Goal: Task Accomplishment & Management: Manage account settings

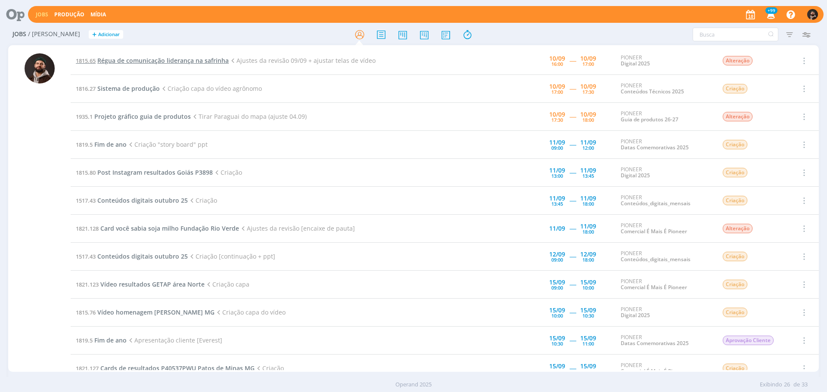
click at [211, 62] on span "Régua de comunicação liderança na safrinha" at bounding box center [162, 60] width 131 height 8
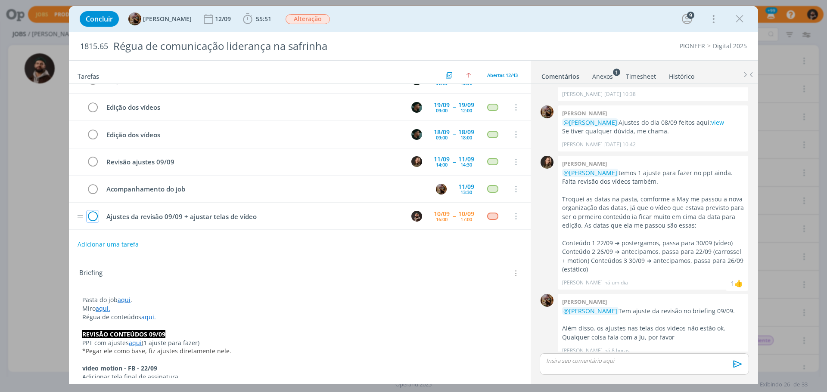
click at [93, 217] on icon "dialog" at bounding box center [93, 216] width 12 height 13
click at [699, 357] on p "dialog" at bounding box center [643, 361] width 195 height 8
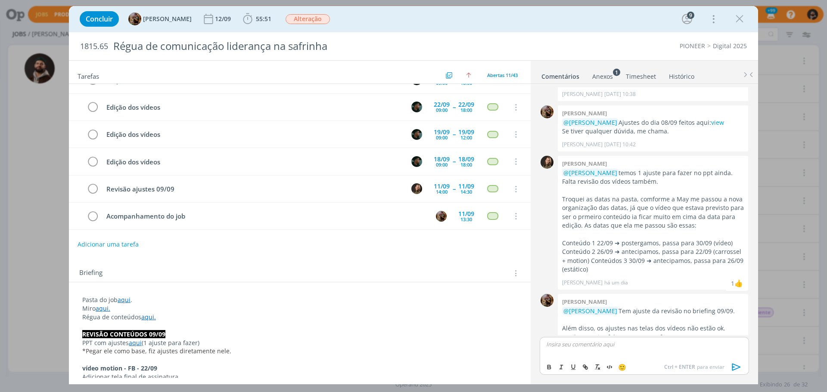
scroll to position [1659, 0]
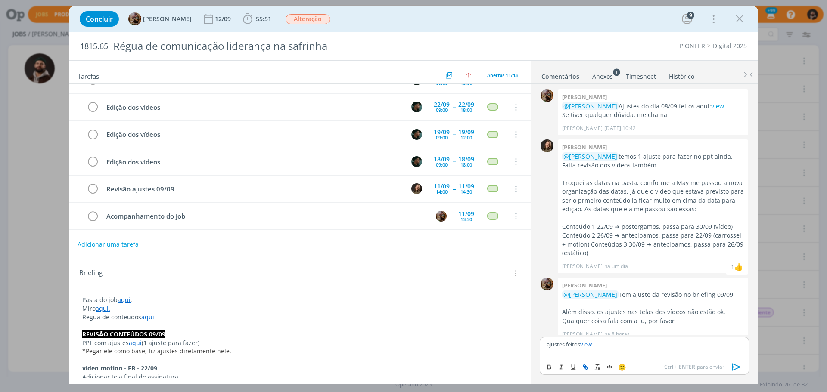
click at [737, 366] on icon "dialog" at bounding box center [736, 367] width 9 height 7
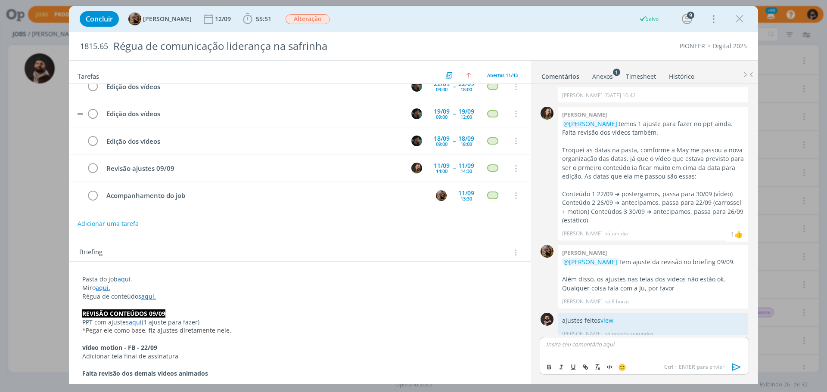
scroll to position [0, 0]
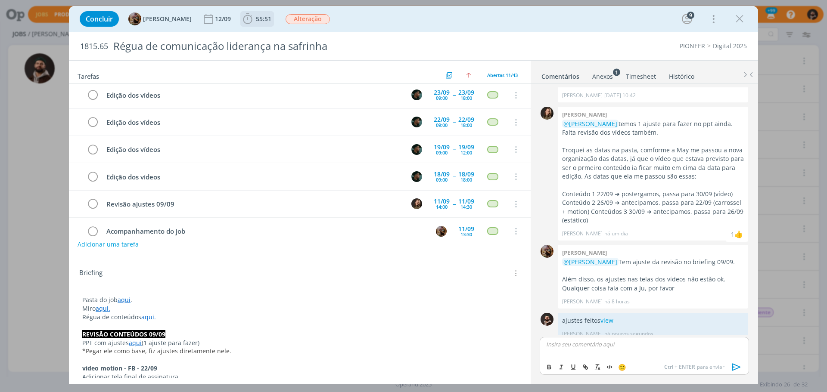
click at [267, 14] on span "55:51" at bounding box center [257, 18] width 32 height 13
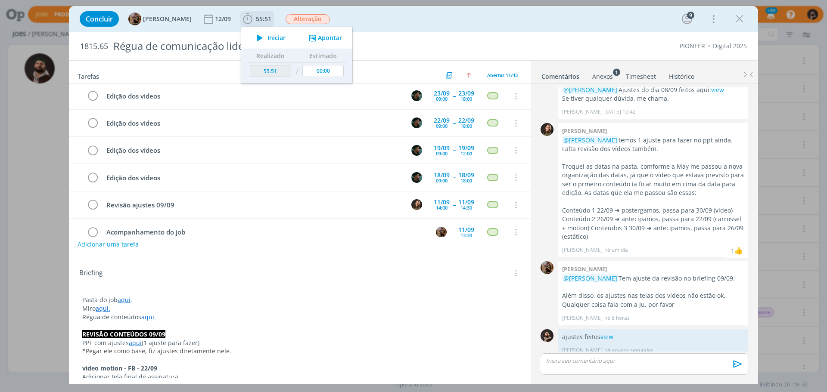
scroll to position [137, 0]
click at [338, 34] on button "Apontar" at bounding box center [325, 38] width 36 height 9
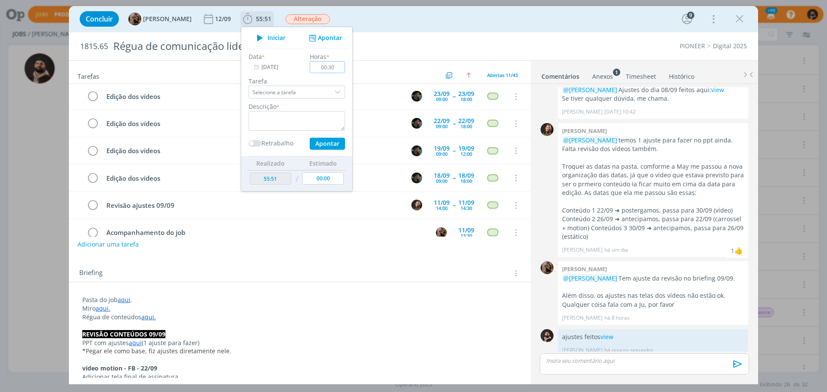
type input "00:30"
click at [328, 125] on textarea "dialog" at bounding box center [296, 121] width 96 height 20
type textarea "ajustes"
click at [338, 146] on button "Apontar" at bounding box center [327, 144] width 35 height 12
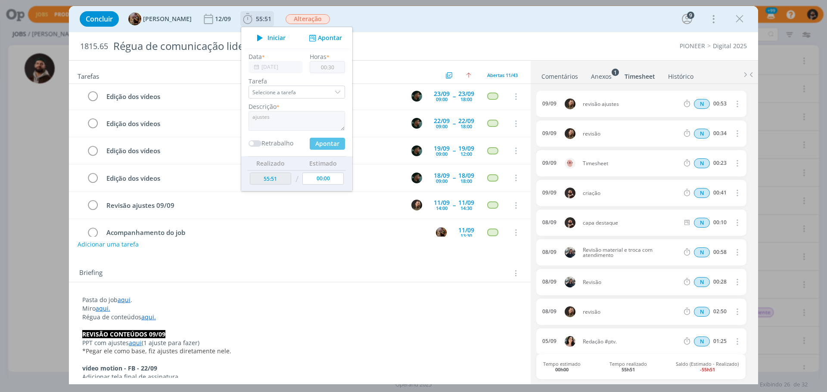
type input "56:21"
type input "00:00"
click at [740, 17] on icon "dialog" at bounding box center [739, 18] width 13 height 13
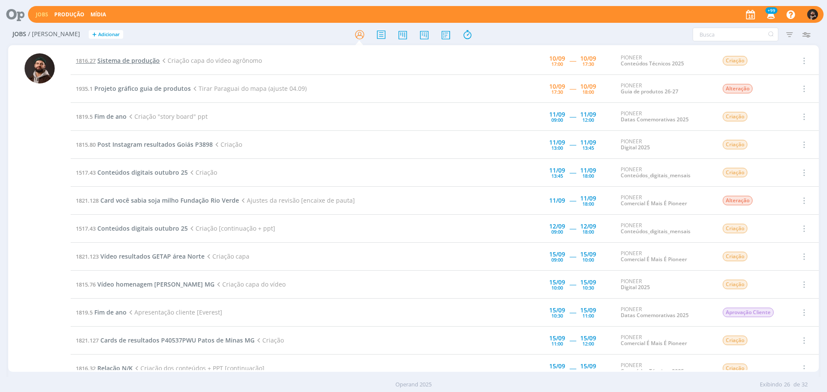
click at [136, 60] on span "Sistema de produção" at bounding box center [128, 60] width 62 height 8
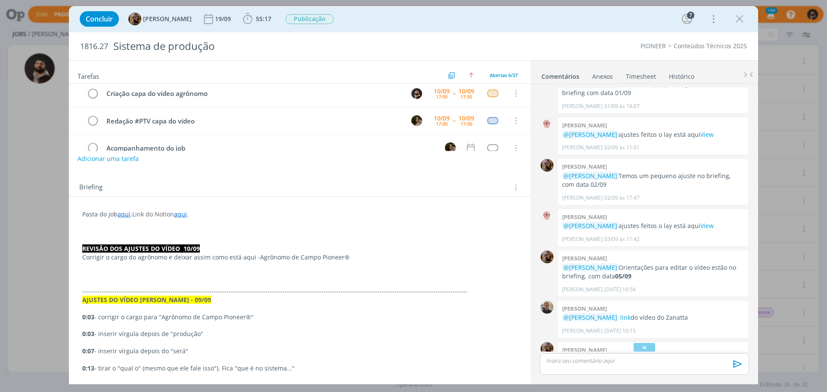
scroll to position [588, 0]
click at [125, 211] on link "aqui" at bounding box center [124, 214] width 13 height 8
click at [128, 226] on link "[URL][DOMAIN_NAME]" at bounding box center [138, 230] width 65 height 11
click at [140, 277] on p "dialog" at bounding box center [300, 274] width 434 height 9
click at [123, 215] on link "aqui" at bounding box center [124, 215] width 13 height 8
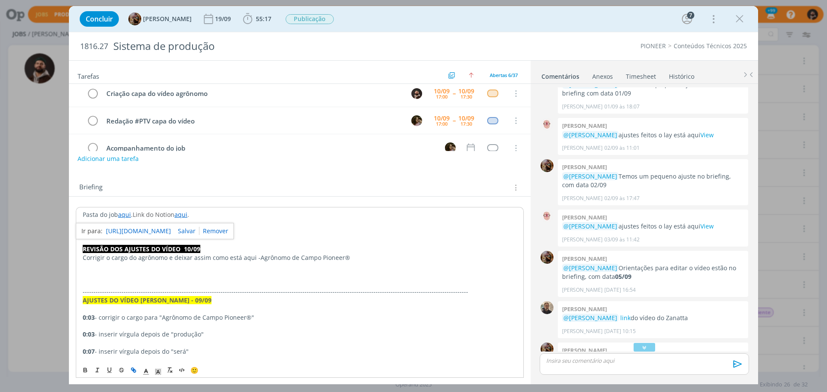
click at [127, 225] on div "[URL][DOMAIN_NAME]" at bounding box center [155, 231] width 158 height 16
click at [126, 229] on link "[URL][DOMAIN_NAME]" at bounding box center [138, 231] width 65 height 11
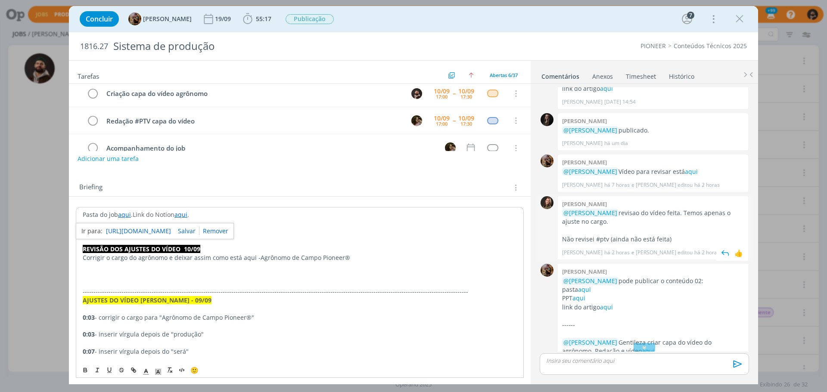
scroll to position [957, 0]
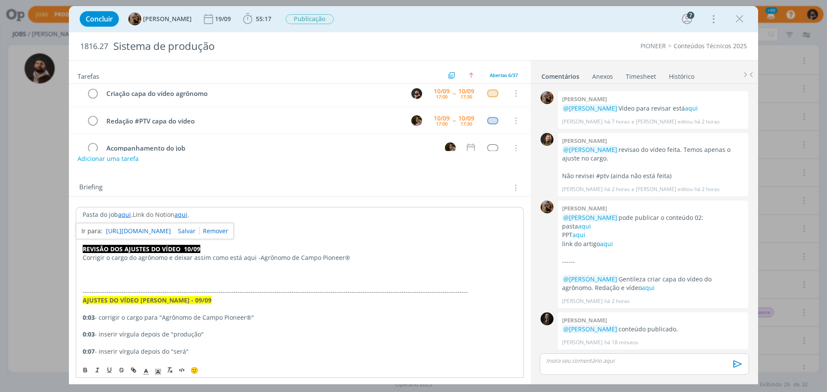
click at [635, 356] on div "dialog" at bounding box center [643, 364] width 209 height 22
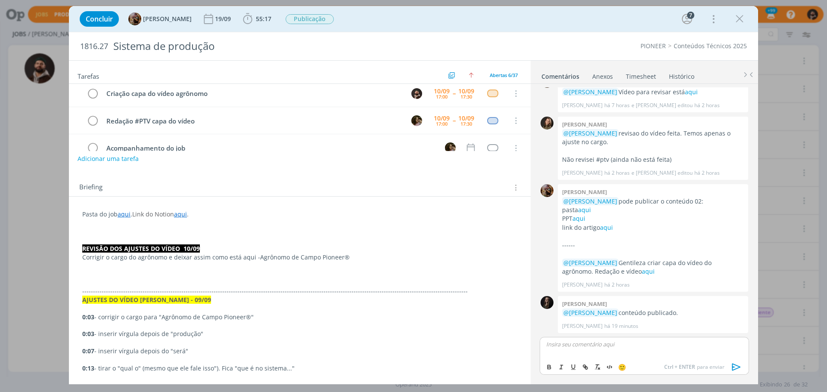
click at [612, 345] on p "dialog" at bounding box center [643, 345] width 195 height 8
click at [737, 366] on icon "dialog" at bounding box center [736, 367] width 9 height 7
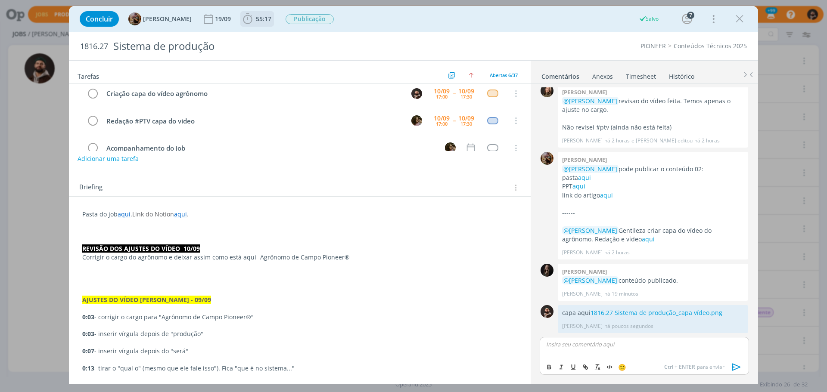
click at [252, 19] on icon "dialog" at bounding box center [247, 18] width 9 height 11
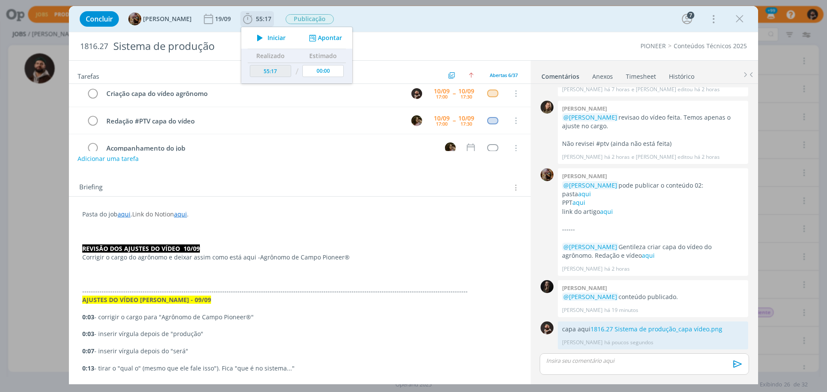
click at [334, 35] on button "Apontar" at bounding box center [325, 38] width 36 height 9
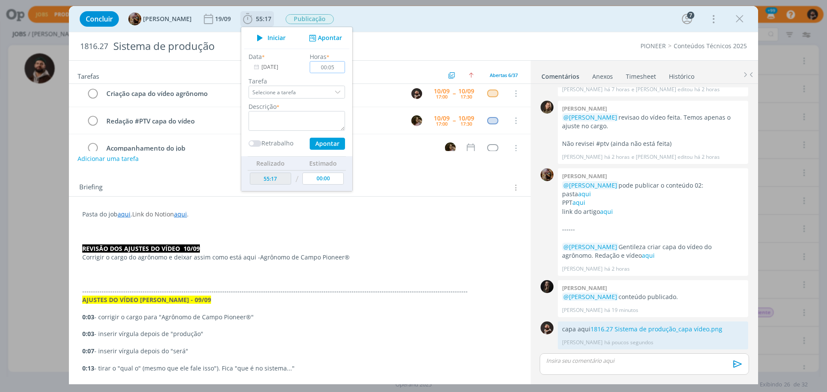
click at [344, 66] on input "00:05" at bounding box center [327, 67] width 35 height 12
type input "00:10"
click at [318, 111] on textarea "dialog" at bounding box center [296, 121] width 96 height 20
type textarea "capa vídeo"
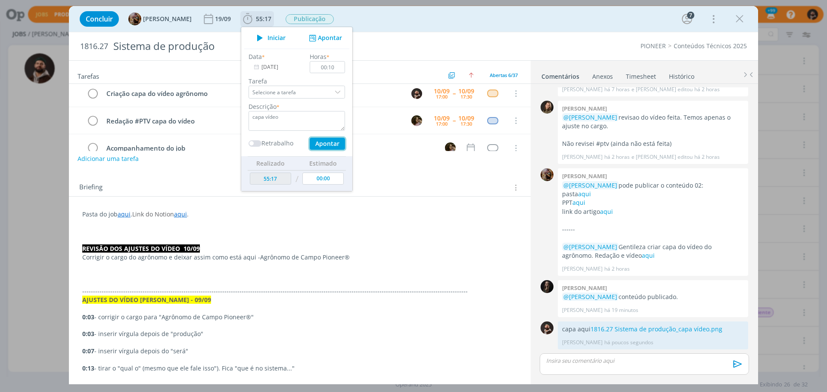
click at [345, 144] on button "Apontar" at bounding box center [327, 144] width 35 height 12
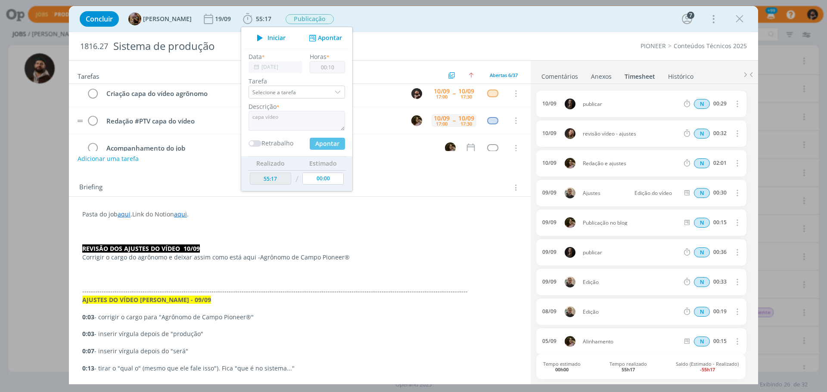
type input "55:56"
type input "00:00"
type input "55:27"
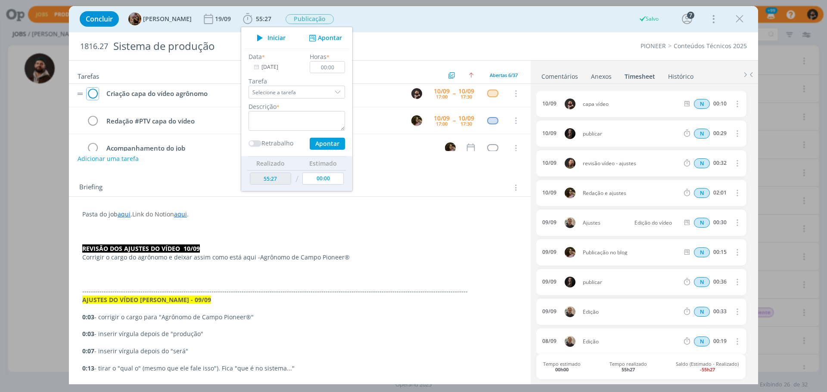
click at [91, 93] on icon "dialog" at bounding box center [93, 93] width 12 height 13
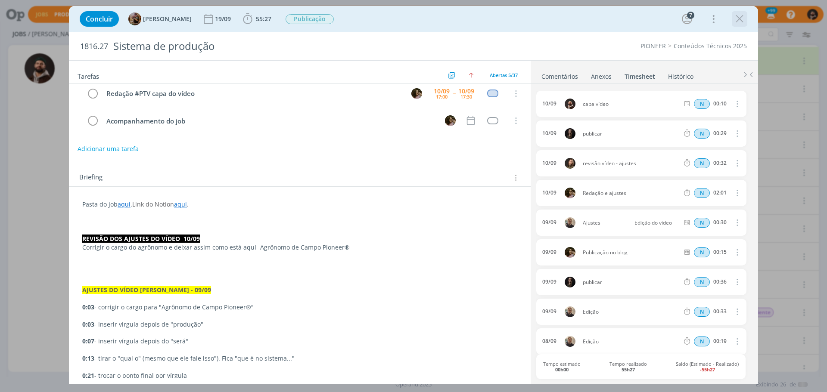
click at [738, 22] on icon "dialog" at bounding box center [739, 18] width 13 height 13
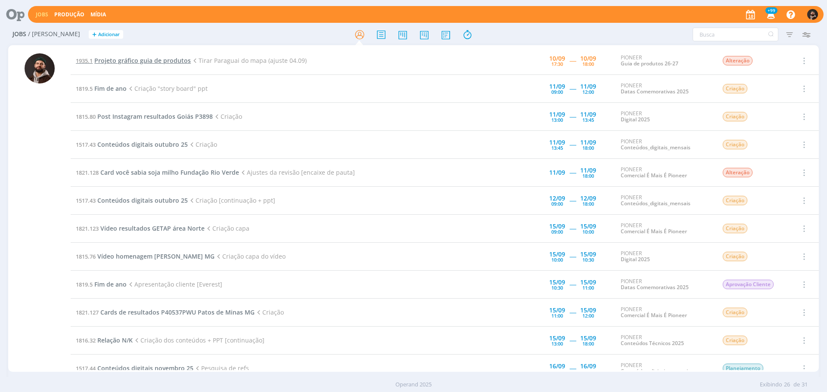
click at [139, 59] on span "Projeto gráfico guia de produtos" at bounding box center [142, 60] width 96 height 8
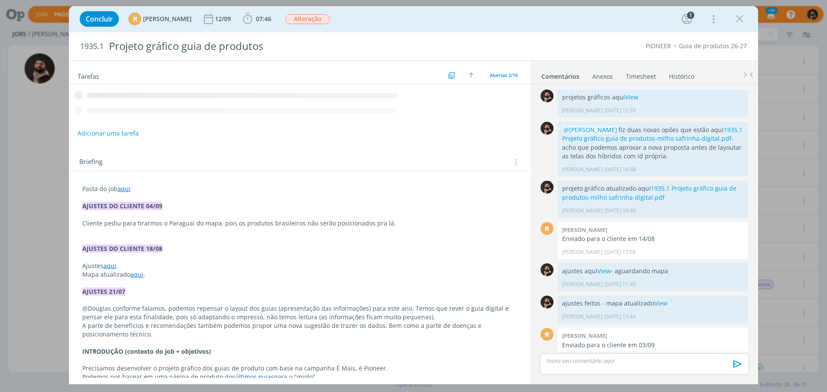
scroll to position [15, 0]
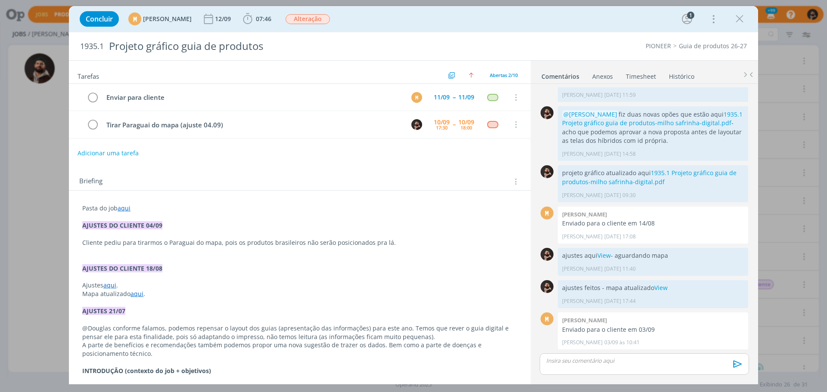
click at [183, 253] on p "dialog" at bounding box center [299, 251] width 435 height 9
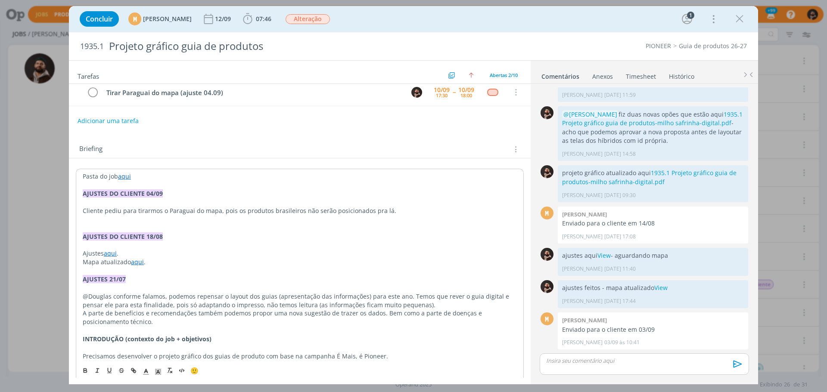
scroll to position [0, 0]
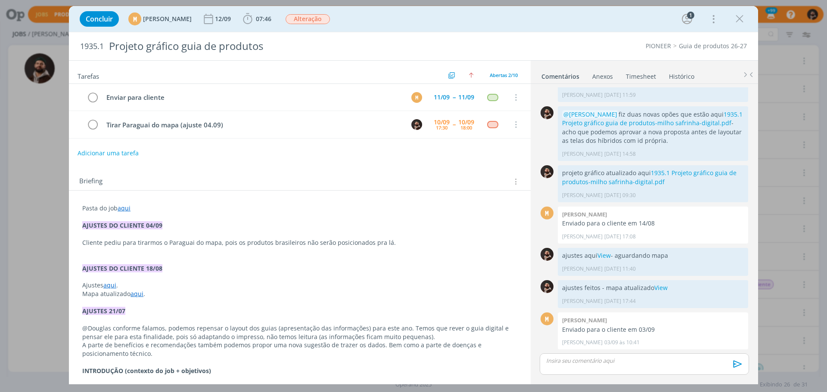
click at [632, 360] on p "dialog" at bounding box center [643, 361] width 195 height 8
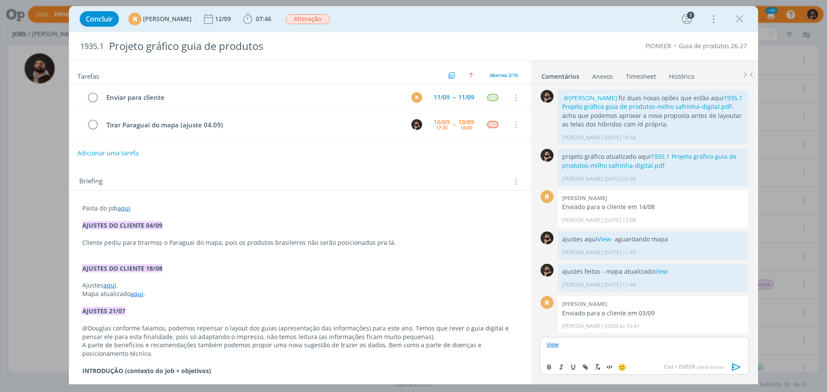
click at [542, 342] on div "View" at bounding box center [643, 348] width 209 height 22
click at [645, 344] on p "ajuste feito View" at bounding box center [643, 345] width 195 height 8
click at [738, 366] on icon "dialog" at bounding box center [736, 367] width 13 height 13
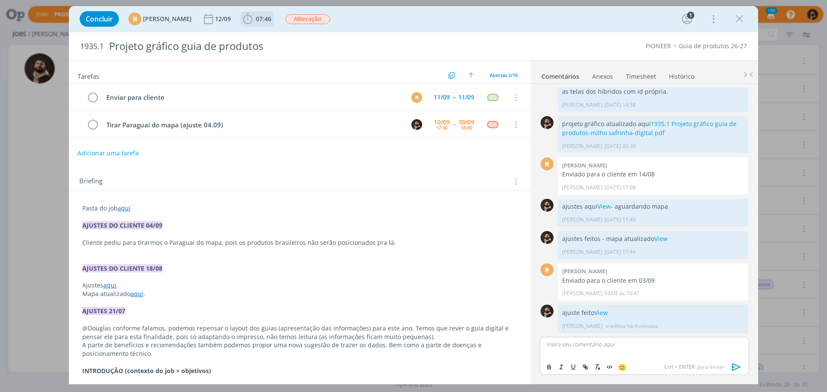
click at [271, 22] on span "07:46" at bounding box center [263, 19] width 15 height 8
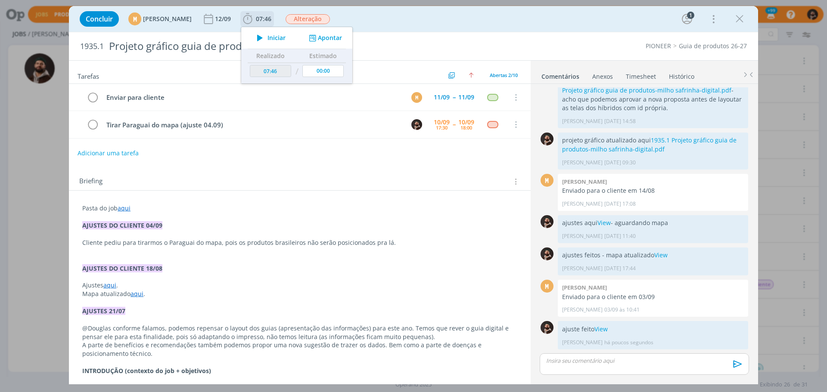
scroll to position [48, 0]
click at [340, 37] on button "Apontar" at bounding box center [325, 38] width 36 height 9
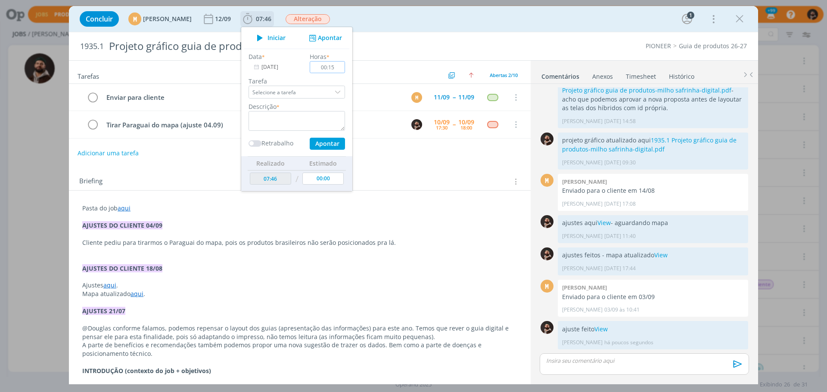
type input "00:15"
click at [330, 113] on textarea "dialog" at bounding box center [296, 121] width 96 height 20
type textarea "ajuste"
click at [337, 143] on button "Apontar" at bounding box center [327, 144] width 35 height 12
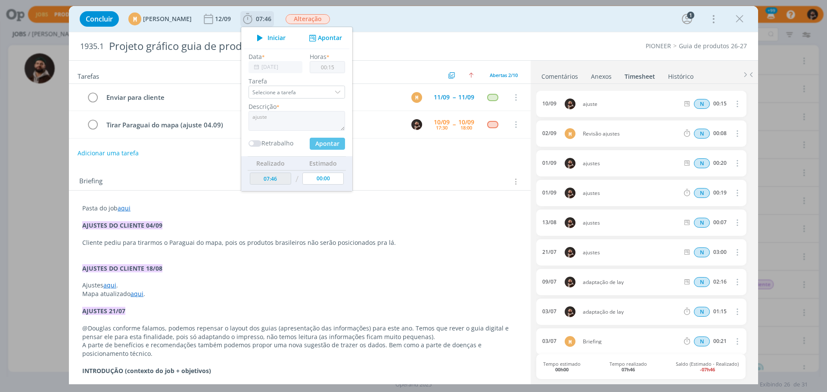
type input "08:01"
type input "00:00"
click at [480, 235] on p "dialog" at bounding box center [299, 234] width 435 height 9
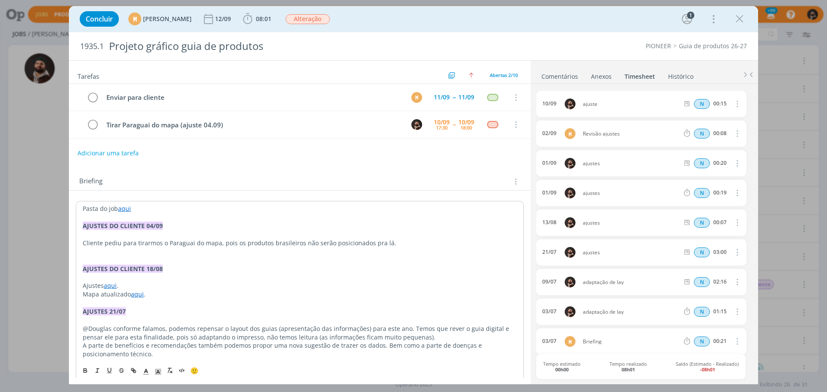
click at [552, 76] on link "Comentários" at bounding box center [559, 74] width 37 height 12
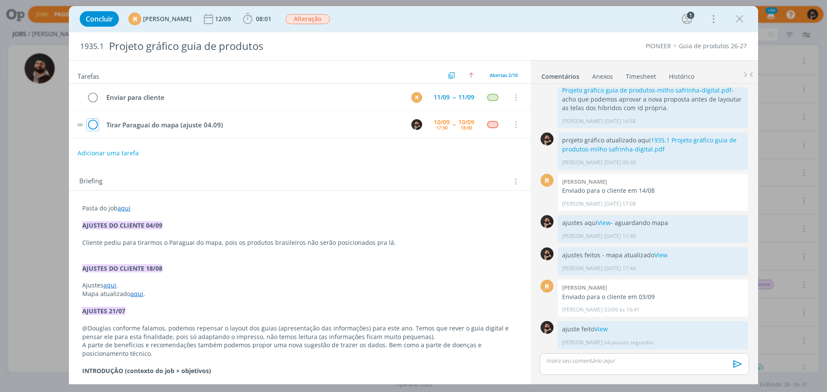
click at [92, 126] on icon "dialog" at bounding box center [93, 124] width 12 height 13
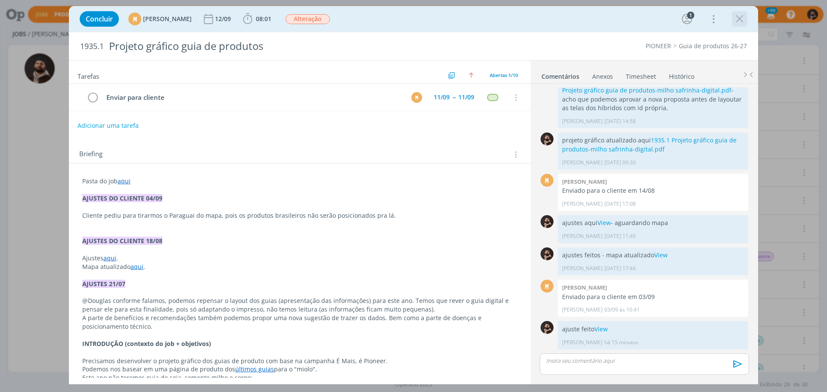
click at [737, 23] on icon "dialog" at bounding box center [739, 18] width 13 height 13
